Goal: Task Accomplishment & Management: Use online tool/utility

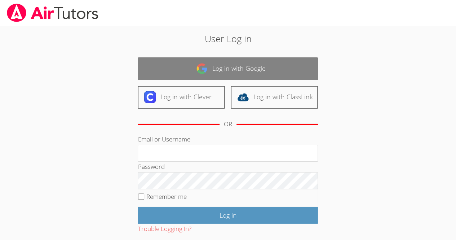
click at [282, 66] on link "Log in with Google" at bounding box center [228, 68] width 180 height 23
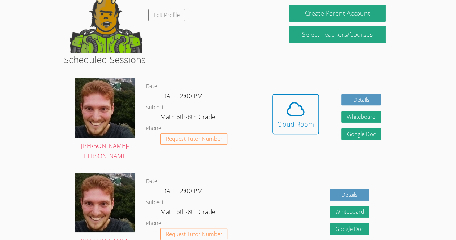
scroll to position [160, 0]
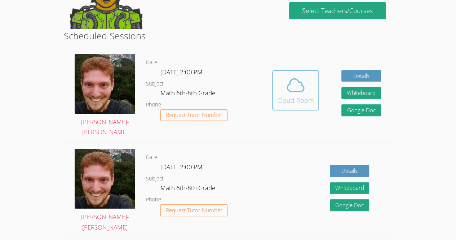
click at [294, 90] on icon at bounding box center [295, 85] width 20 height 20
click at [314, 94] on button "Cloud Room" at bounding box center [295, 90] width 47 height 40
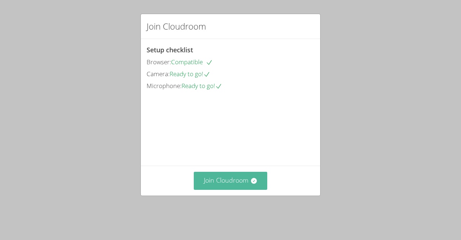
click at [241, 189] on button "Join Cloudroom" at bounding box center [231, 181] width 74 height 18
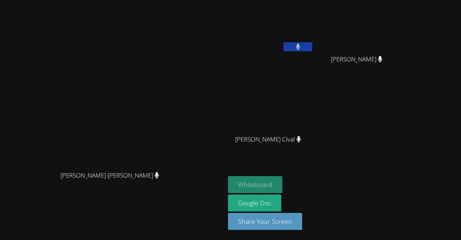
click at [283, 178] on button "Whiteboard" at bounding box center [255, 184] width 54 height 17
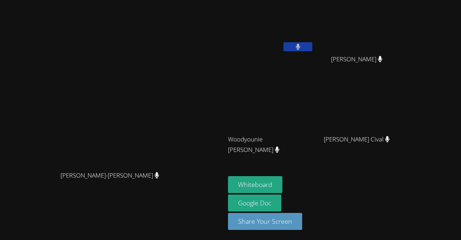
click at [314, 125] on video at bounding box center [271, 107] width 86 height 48
click at [314, 107] on video at bounding box center [271, 107] width 86 height 48
click at [314, 105] on video at bounding box center [271, 107] width 86 height 48
click at [314, 114] on video at bounding box center [271, 107] width 86 height 48
click at [314, 106] on video at bounding box center [271, 107] width 86 height 48
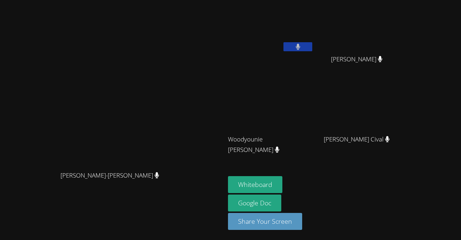
click at [314, 106] on video at bounding box center [271, 107] width 86 height 48
click at [314, 123] on video at bounding box center [271, 107] width 86 height 48
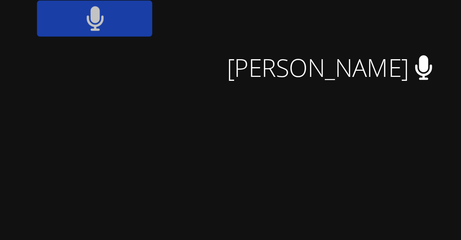
click at [312, 49] on button at bounding box center [298, 46] width 29 height 9
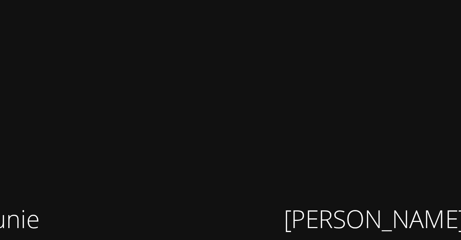
click at [314, 129] on video at bounding box center [271, 107] width 86 height 48
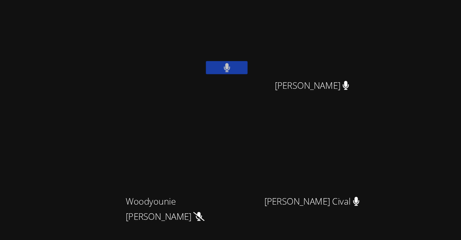
click at [390, 32] on video at bounding box center [360, 27] width 86 height 48
click at [312, 42] on button at bounding box center [298, 46] width 29 height 9
click at [302, 48] on icon at bounding box center [298, 47] width 8 height 6
click at [300, 47] on icon at bounding box center [298, 47] width 4 height 6
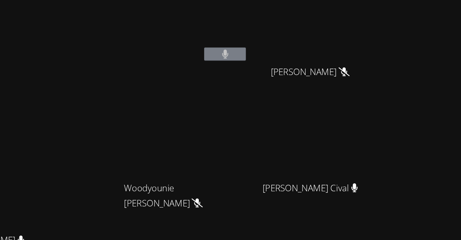
click at [301, 46] on icon at bounding box center [298, 47] width 5 height 6
click at [312, 49] on button at bounding box center [298, 46] width 29 height 9
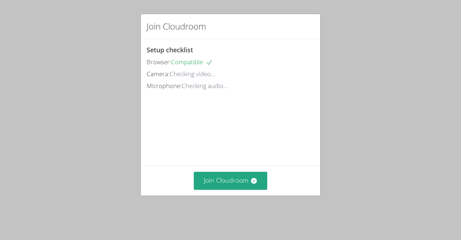
click at [236, 181] on div "Join Cloudroom" at bounding box center [230, 180] width 179 height 30
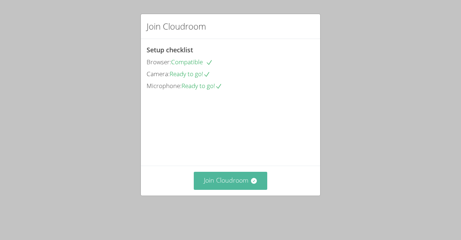
click at [251, 187] on button "Join Cloudroom" at bounding box center [231, 181] width 74 height 18
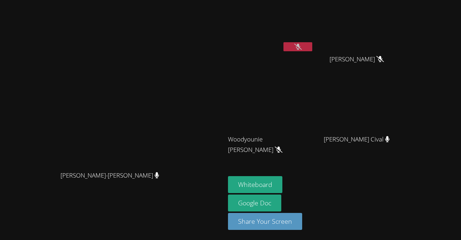
click at [302, 46] on icon at bounding box center [298, 47] width 8 height 6
drag, startPoint x: 355, startPoint y: 46, endPoint x: 252, endPoint y: 27, distance: 104.7
click at [222, 27] on div "Vincent Astray-Caneda Vincent Astray-Caneda" at bounding box center [112, 120] width 219 height 234
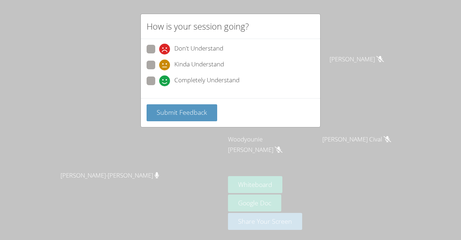
click at [159, 86] on span at bounding box center [159, 86] width 0 height 0
click at [159, 76] on input "Completely Understand" at bounding box center [162, 79] width 6 height 6
radio input "true"
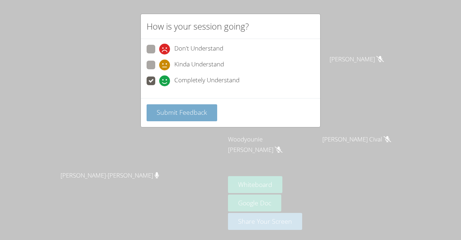
click at [173, 108] on span "Submit Feedback" at bounding box center [182, 112] width 50 height 9
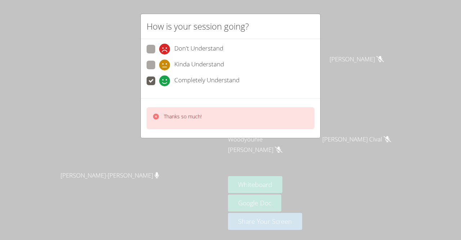
click at [362, 40] on div "How is your session going? Don't Understand Kinda Understand Completely Underst…" at bounding box center [230, 120] width 461 height 240
click at [359, 46] on div "How is your session going? Don't Understand Kinda Understand Completely Underst…" at bounding box center [230, 120] width 461 height 240
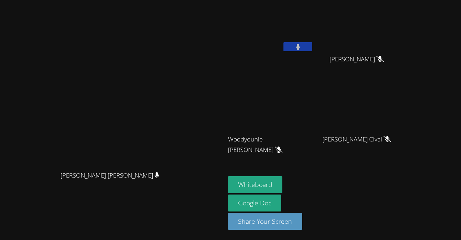
click at [312, 49] on button at bounding box center [298, 46] width 29 height 9
click at [312, 44] on button at bounding box center [298, 46] width 29 height 9
click at [312, 46] on button at bounding box center [298, 46] width 29 height 9
drag, startPoint x: 344, startPoint y: 47, endPoint x: 343, endPoint y: 44, distance: 3.9
click at [312, 44] on button at bounding box center [298, 46] width 29 height 9
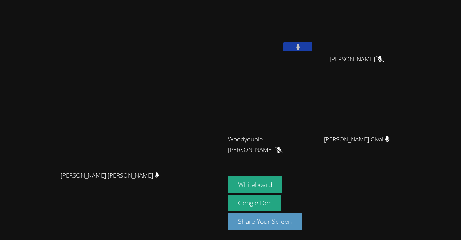
click at [312, 46] on button at bounding box center [298, 46] width 29 height 9
click at [167, 106] on video at bounding box center [113, 106] width 108 height 124
click at [312, 43] on button at bounding box center [298, 46] width 29 height 9
